Goal: Find specific page/section: Find specific page/section

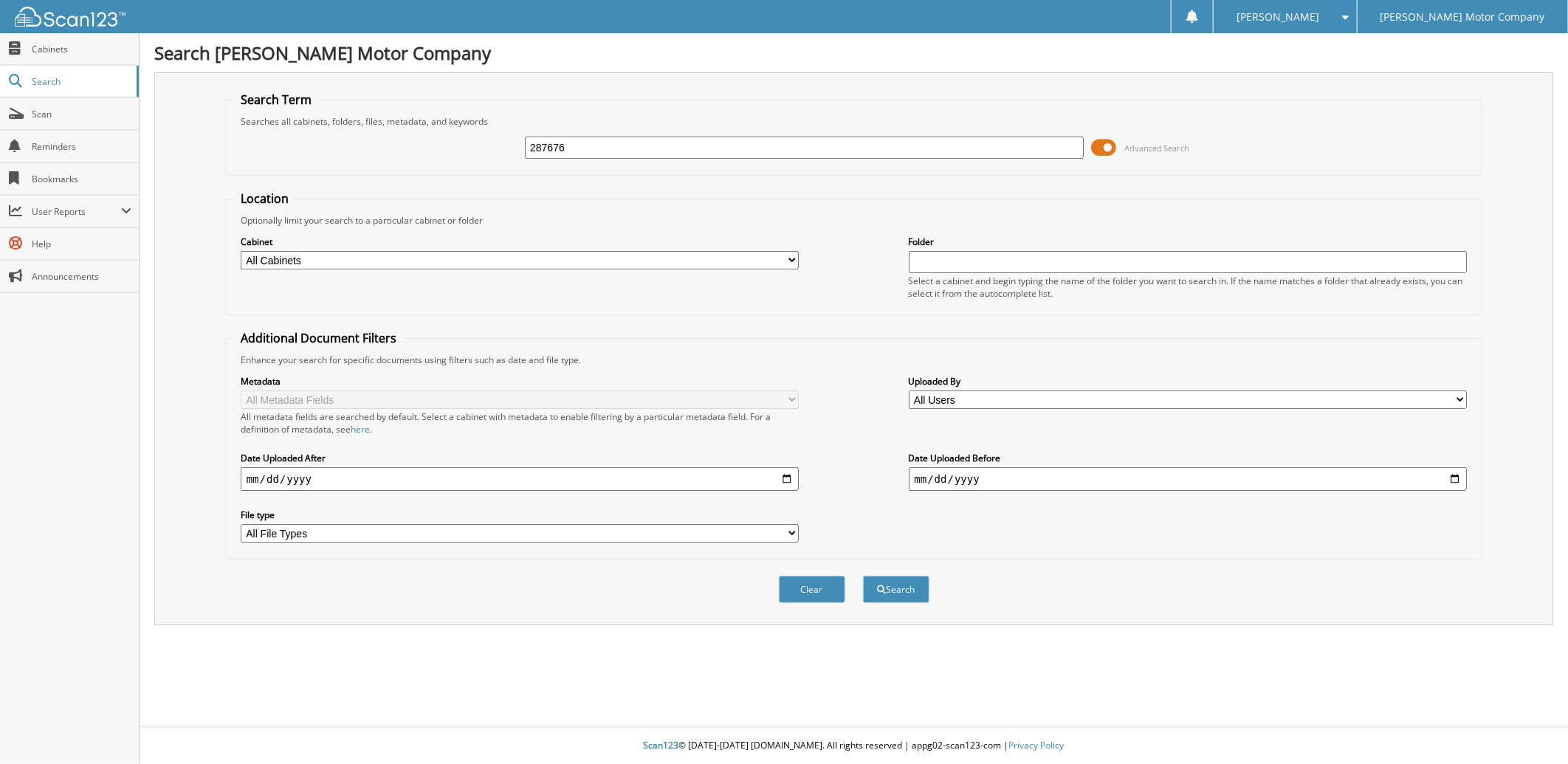
type input "287676"
click at [863, 576] on button "Search" at bounding box center [896, 589] width 67 height 27
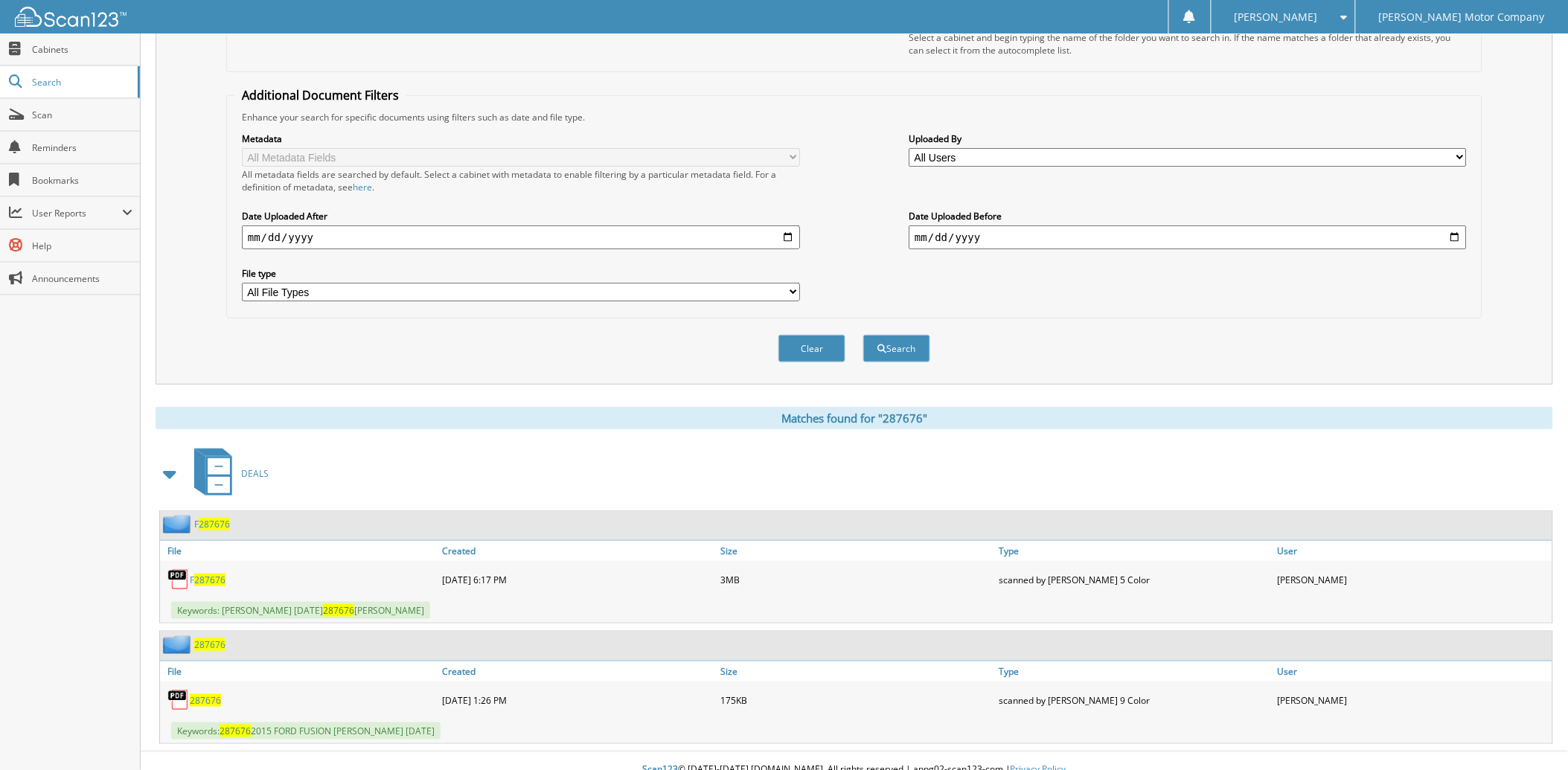
scroll to position [248, 0]
click at [211, 636] on span "287676" at bounding box center [210, 642] width 32 height 12
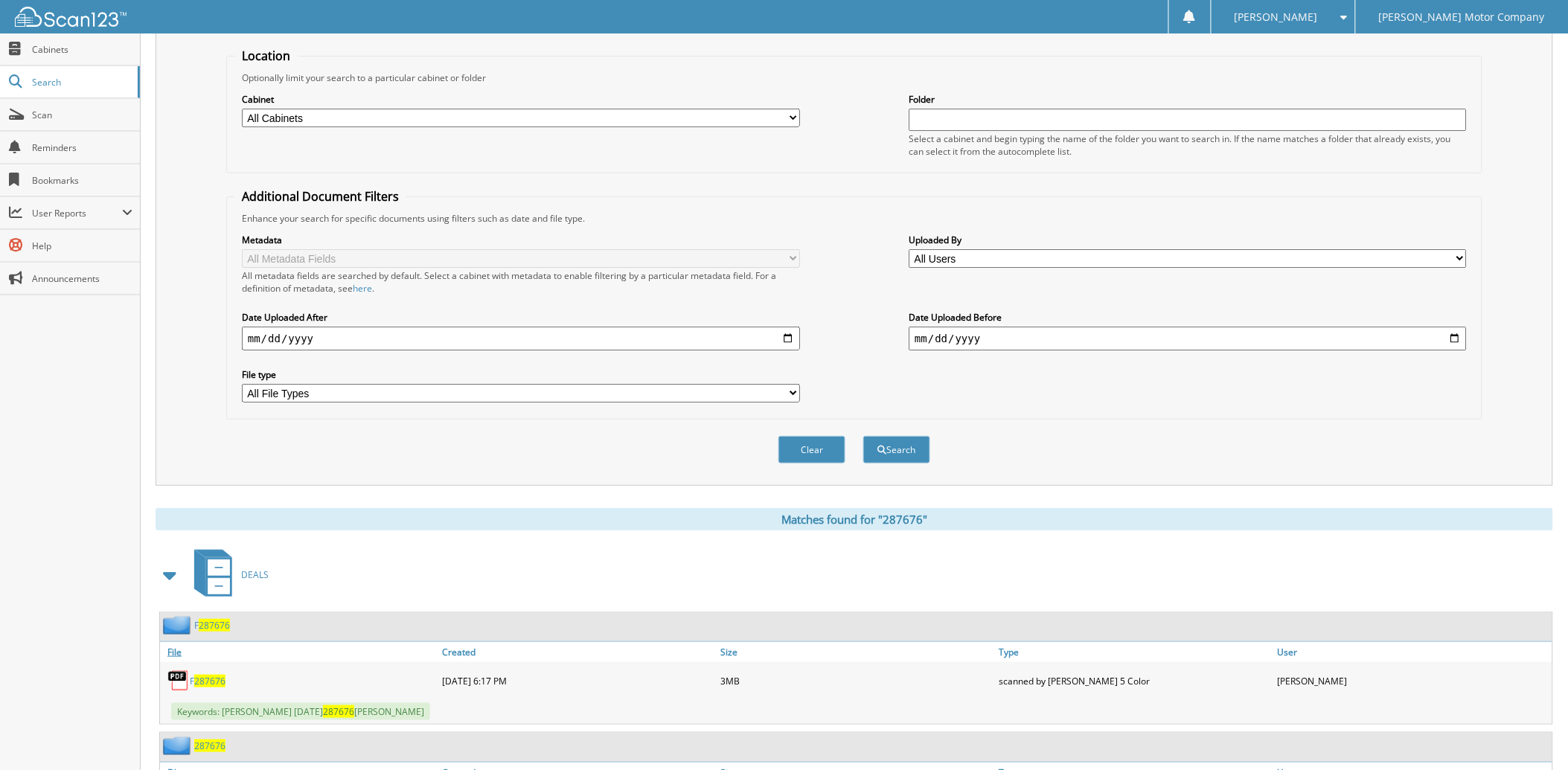
scroll to position [248, 0]
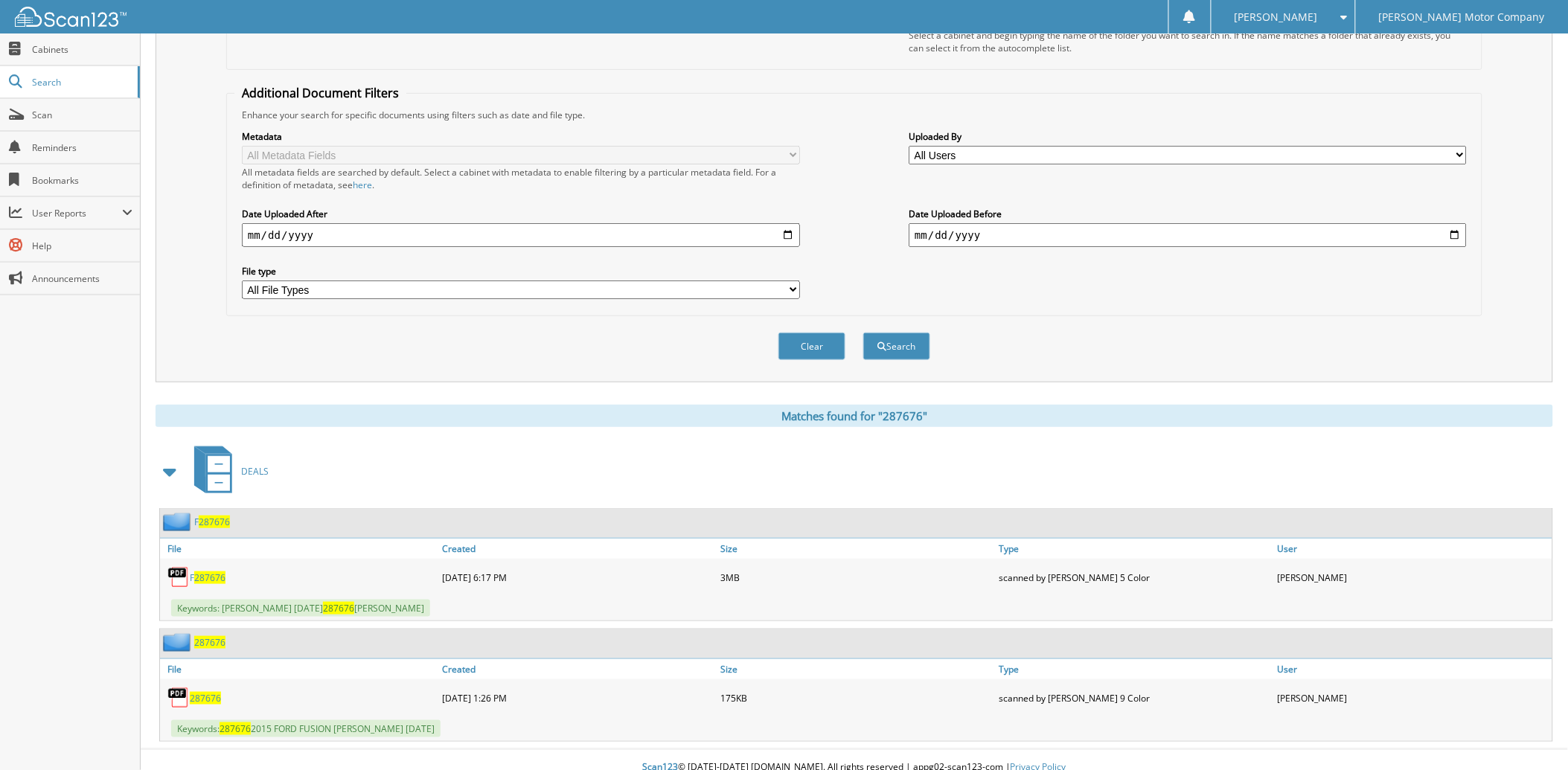
click at [214, 515] on span "287676" at bounding box center [214, 521] width 32 height 12
